Goal: Task Accomplishment & Management: Complete application form

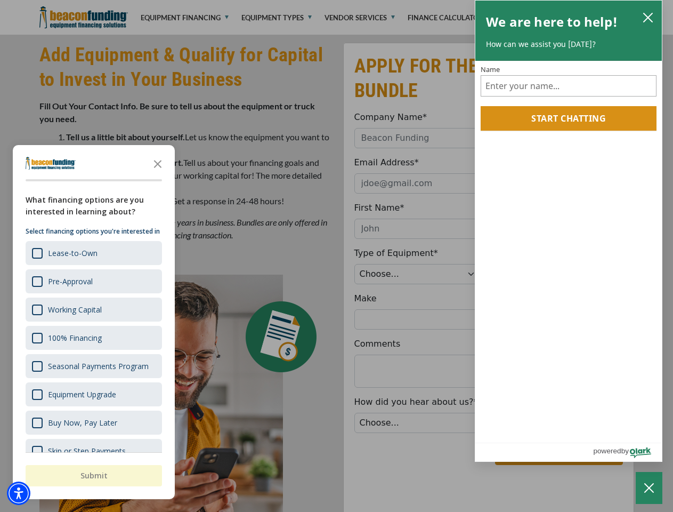
click at [336, 0] on div at bounding box center [336, 256] width 673 height 512
click at [19, 493] on img "Accessibility Menu" at bounding box center [18, 492] width 23 height 23
